Goal: Task Accomplishment & Management: Manage account settings

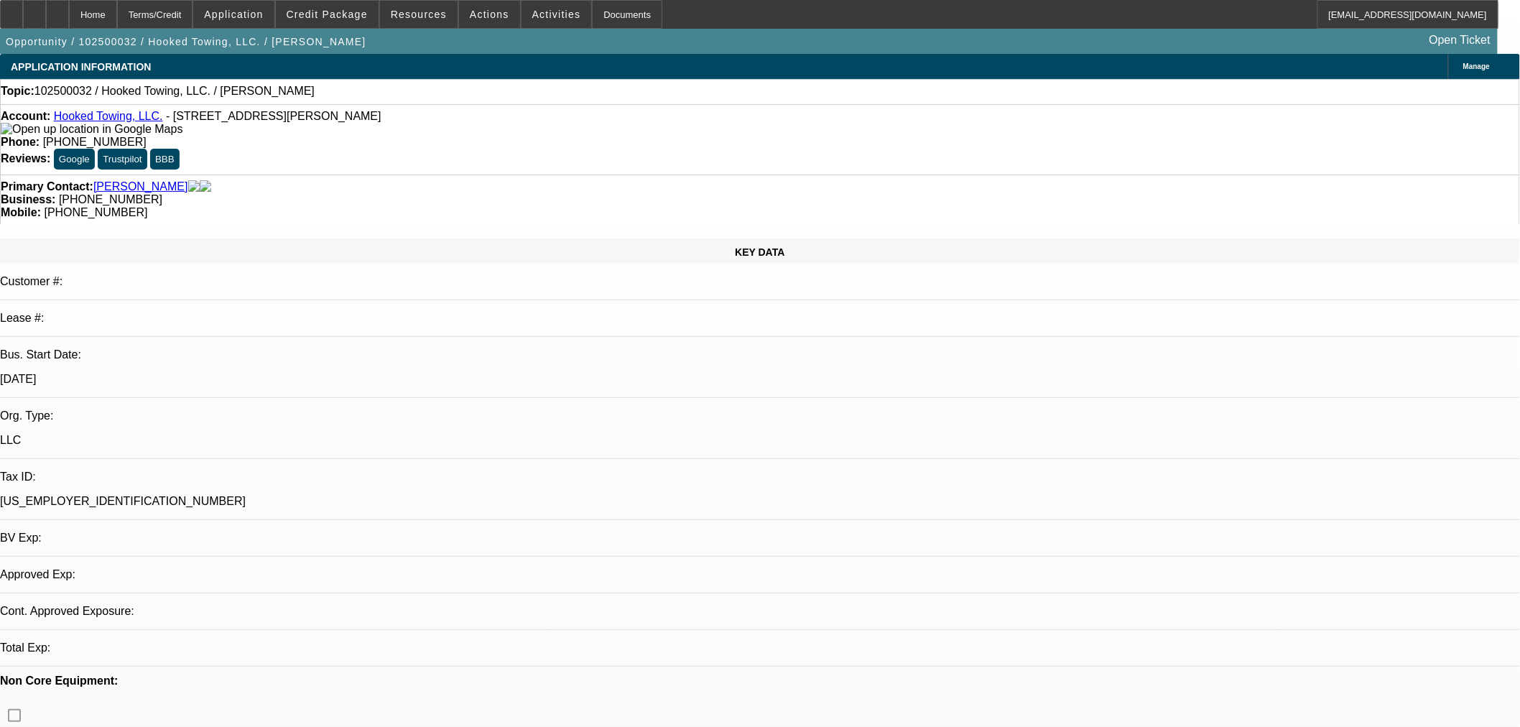
select select "0"
select select "2"
select select "0.1"
select select "4"
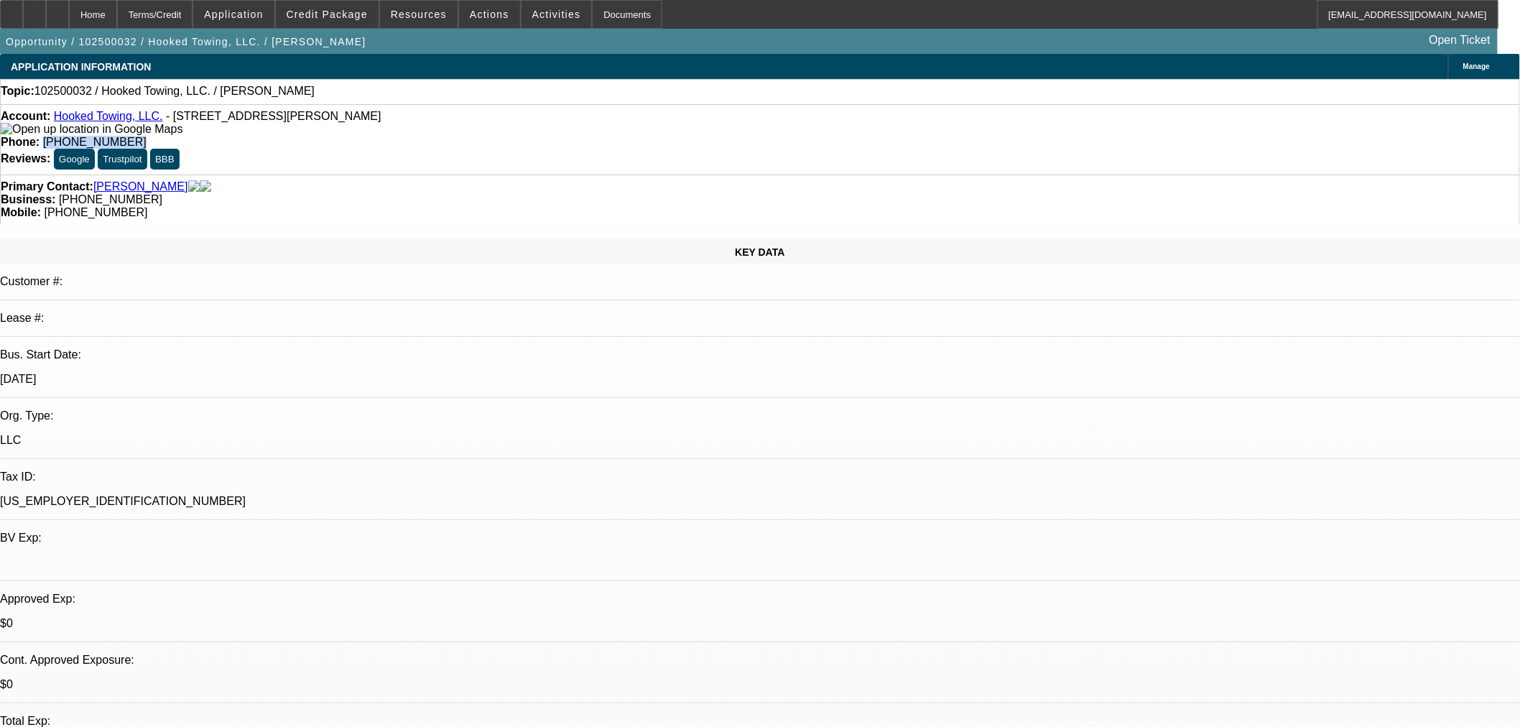
drag, startPoint x: 615, startPoint y: 117, endPoint x: 550, endPoint y: 127, distance: 65.4
click at [550, 127] on div "Account: Hooked Towing, LLC. - [STREET_ADDRESS][PERSON_NAME] Phone: [PHONE_NUMB…" at bounding box center [760, 139] width 1520 height 70
copy span "[PHONE_NUMBER]"
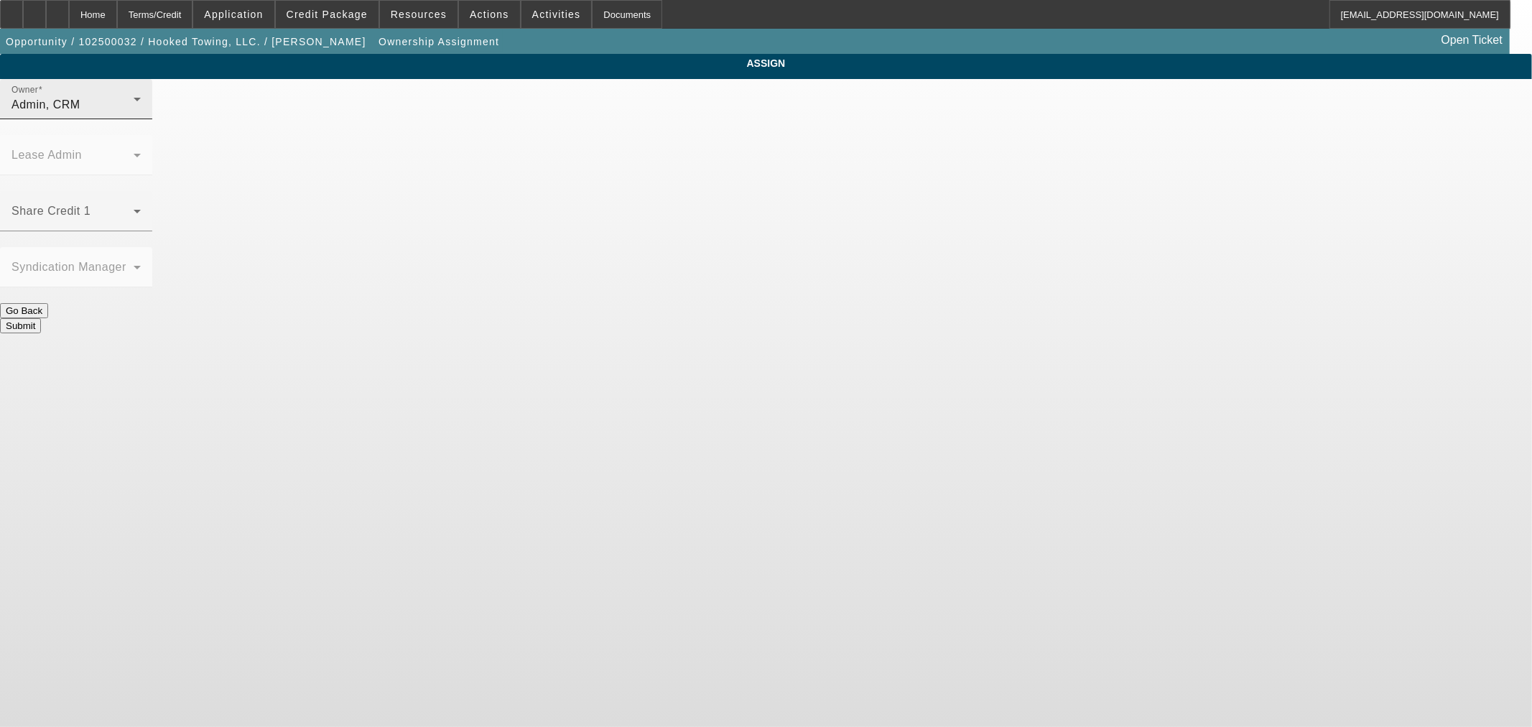
click at [134, 113] on div "Admin, CRM" at bounding box center [72, 104] width 122 height 17
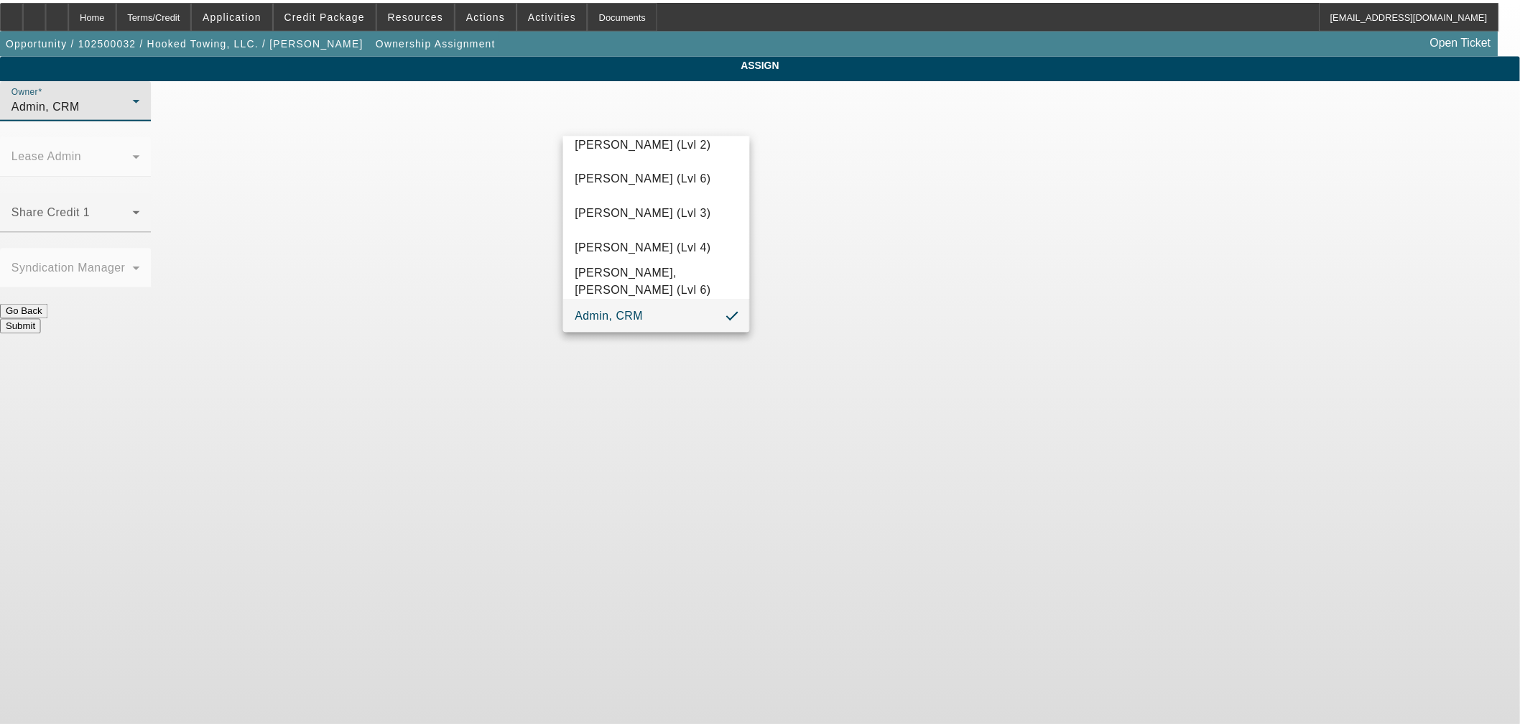
scroll to position [454, 0]
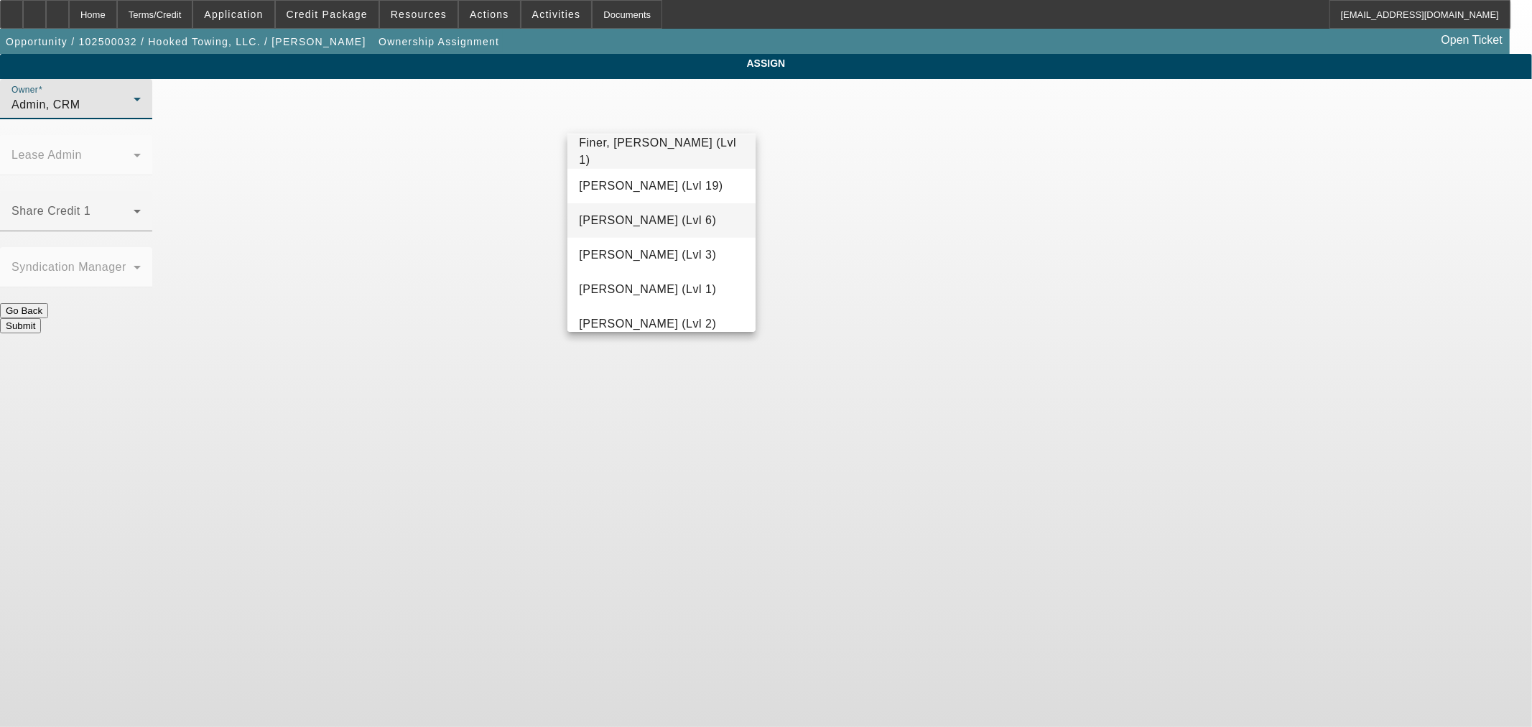
click at [612, 226] on span "[PERSON_NAME] (Lvl 6)" at bounding box center [647, 220] width 137 height 17
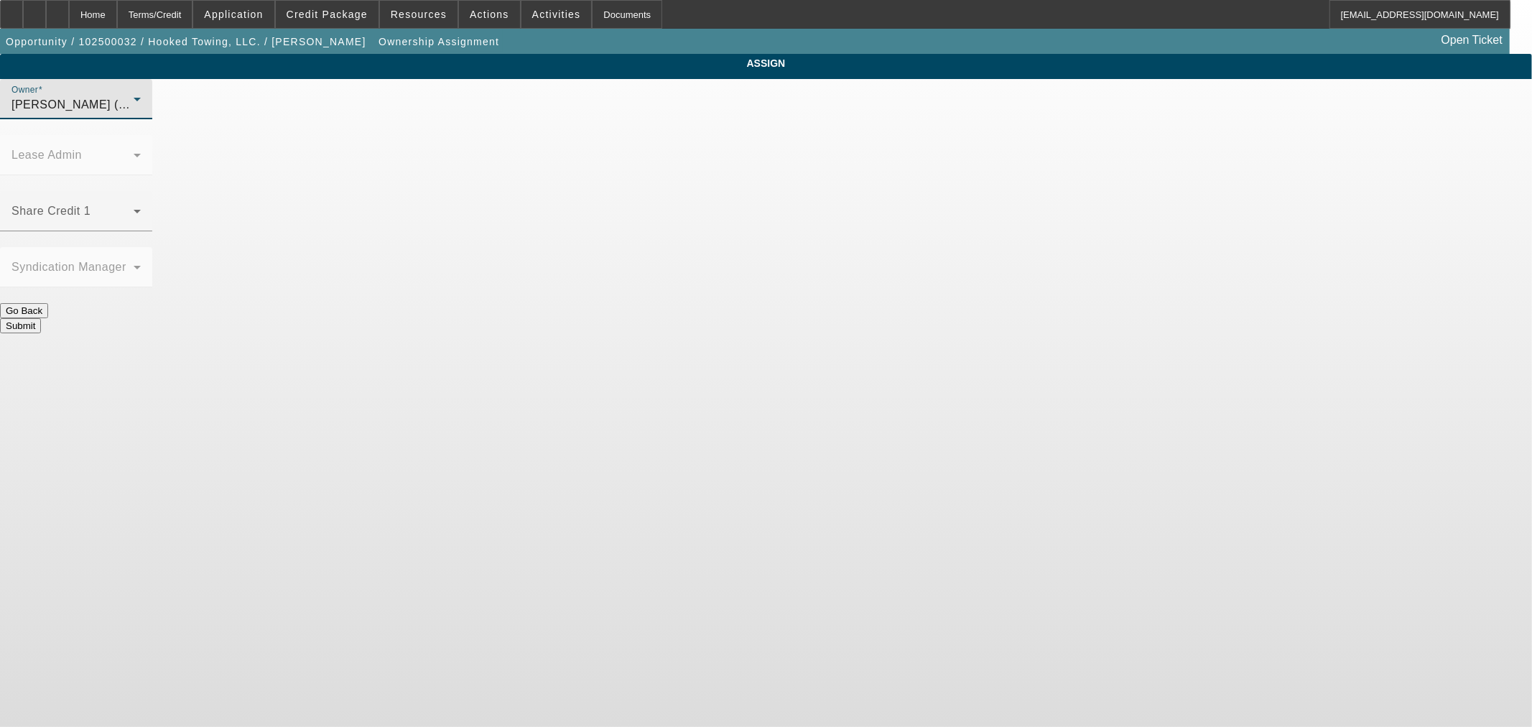
click at [41, 318] on button "Submit" at bounding box center [20, 325] width 41 height 15
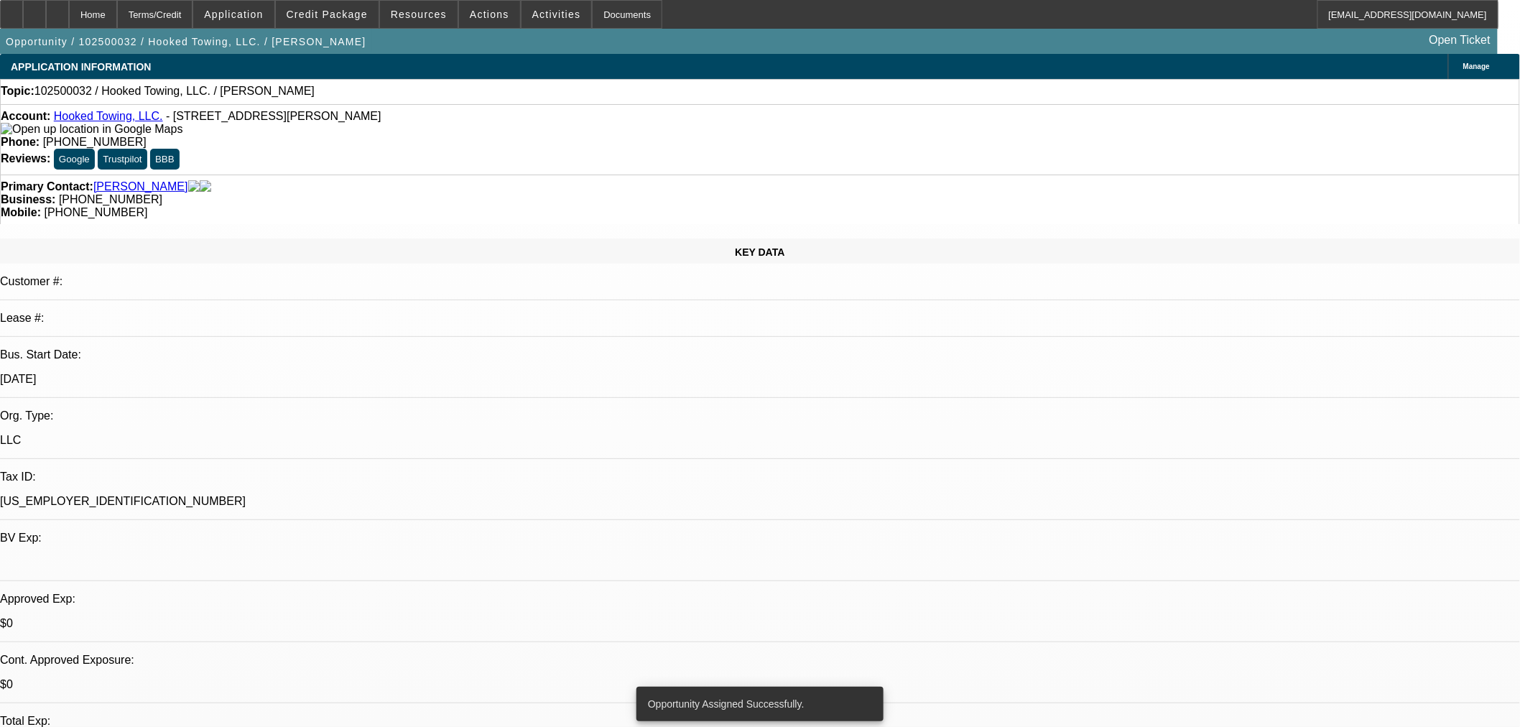
select select "0"
select select "2"
select select "0.1"
select select "4"
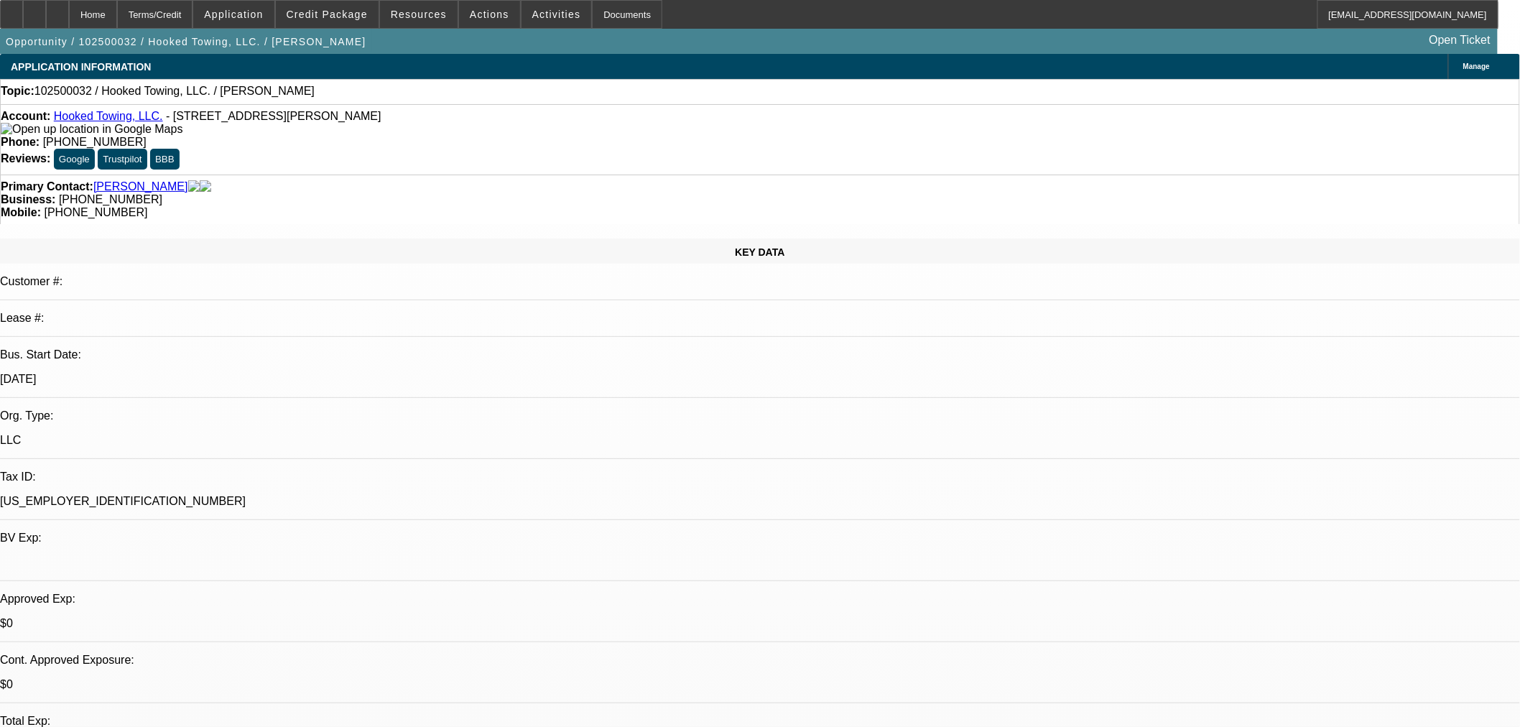
click at [1258, 160] on button "reply_all Reply All" at bounding box center [1267, 174] width 90 height 34
